Goal: Navigation & Orientation: Find specific page/section

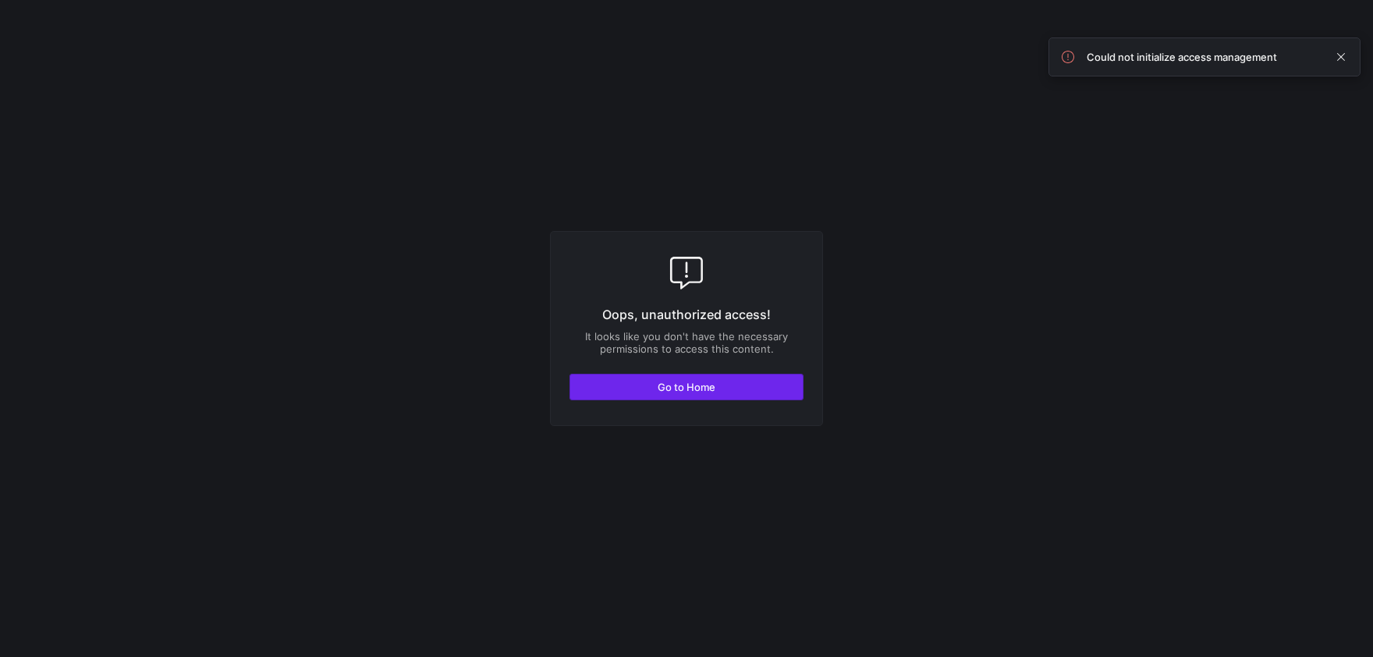
click at [706, 384] on span "Go to Home" at bounding box center [686, 387] width 58 height 12
click at [666, 387] on span "Go to Home" at bounding box center [686, 387] width 58 height 12
click at [1337, 59] on span at bounding box center [1340, 57] width 19 height 19
